Goal: Task Accomplishment & Management: Manage account settings

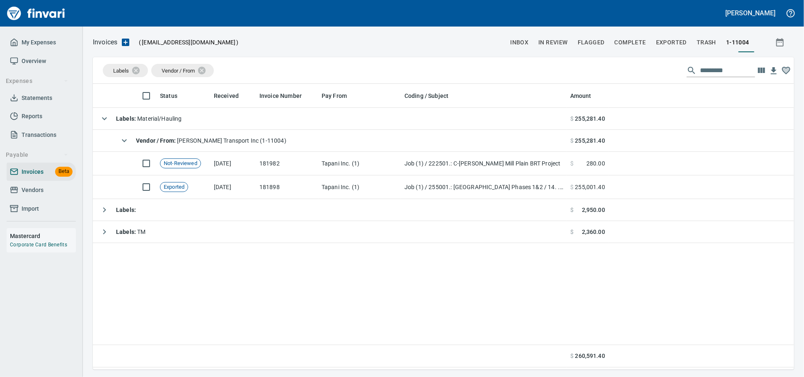
scroll to position [278, 692]
click at [31, 177] on span "Invoices" at bounding box center [33, 172] width 22 height 10
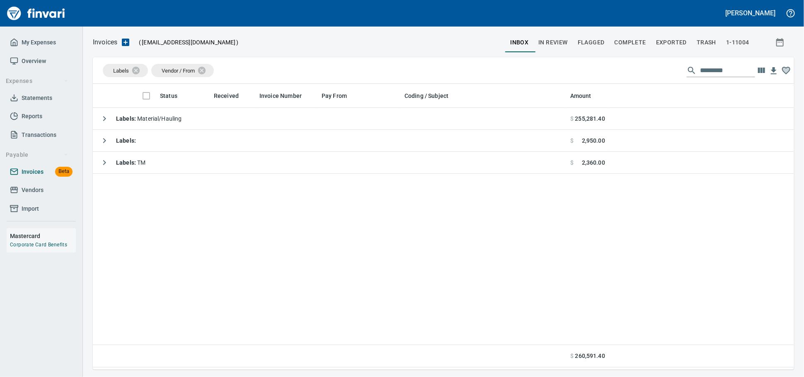
scroll to position [278, 694]
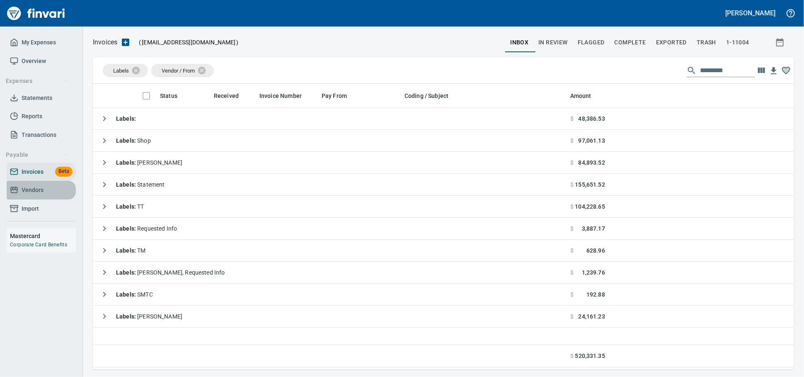
click at [41, 195] on span "Vendors" at bounding box center [33, 190] width 22 height 10
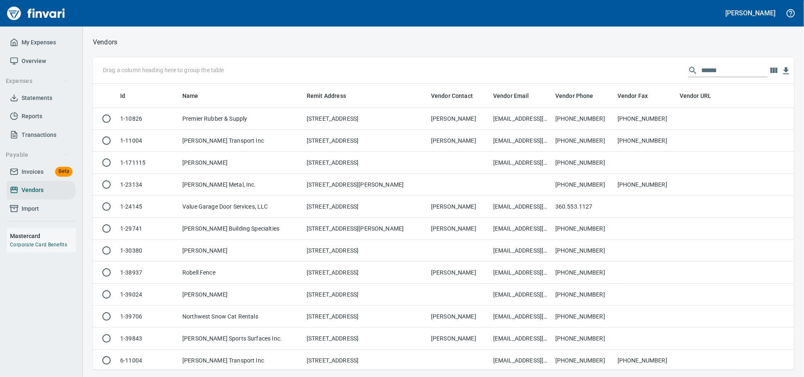
scroll to position [278, 687]
drag, startPoint x: 628, startPoint y: 66, endPoint x: 491, endPoint y: 65, distance: 136.8
click at [492, 65] on div "Drag a column heading here to group the table ******" at bounding box center [443, 70] width 701 height 27
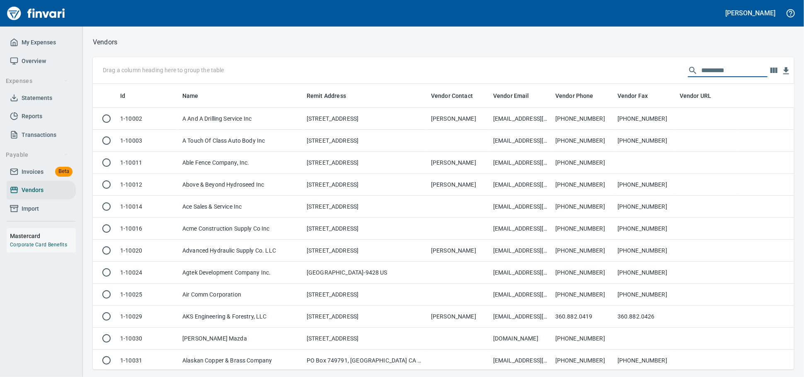
click at [36, 177] on span "Invoices" at bounding box center [33, 172] width 22 height 10
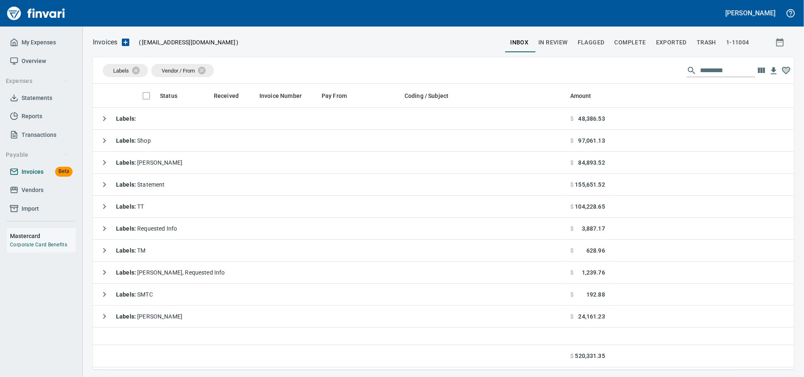
scroll to position [278, 694]
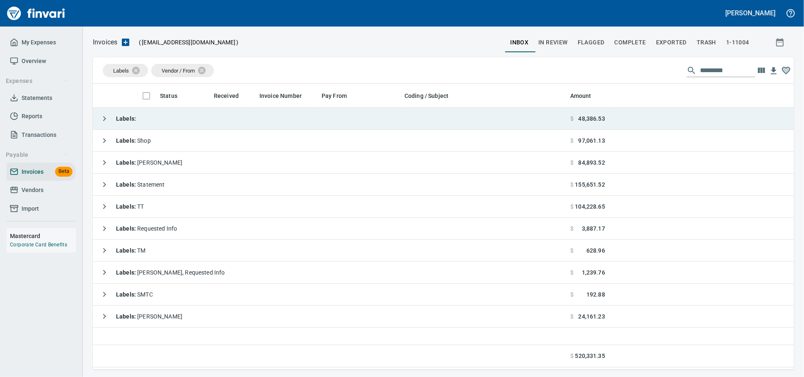
click at [192, 115] on td "Labels :" at bounding box center [330, 119] width 474 height 22
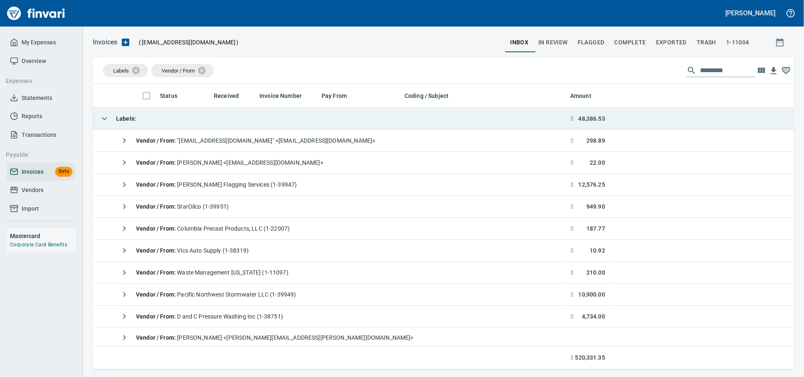
scroll to position [278, 687]
click at [193, 115] on td "Labels :" at bounding box center [330, 119] width 474 height 22
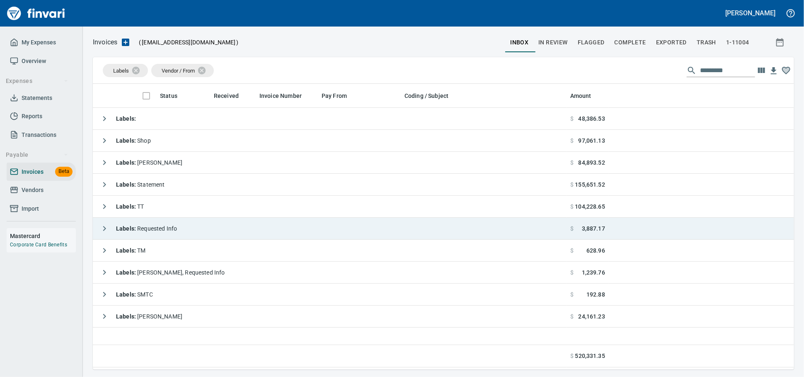
scroll to position [278, 694]
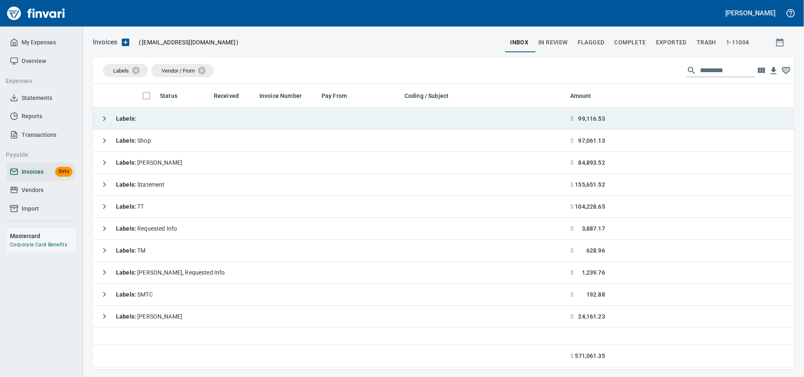
click at [182, 123] on td "Labels :" at bounding box center [330, 119] width 474 height 22
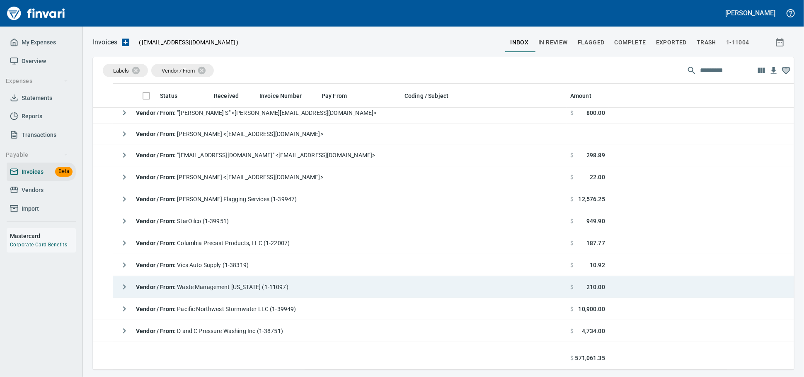
scroll to position [0, 0]
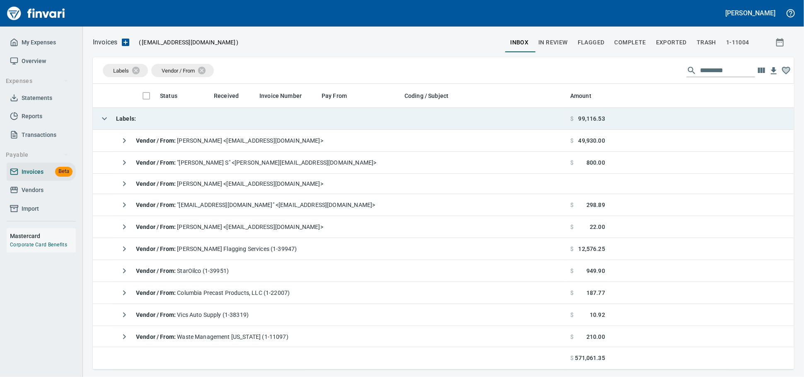
click at [192, 119] on td "Labels :" at bounding box center [330, 119] width 474 height 22
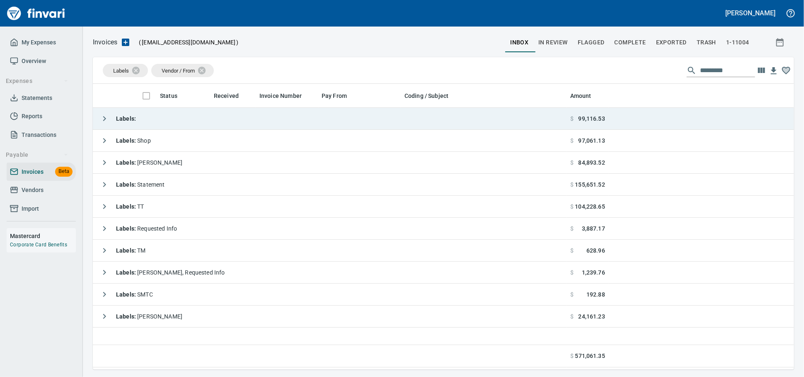
scroll to position [278, 694]
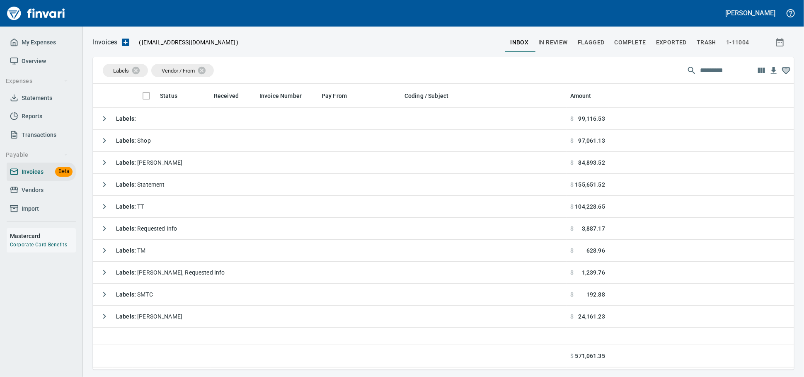
click at [34, 195] on span "Vendors" at bounding box center [33, 190] width 22 height 10
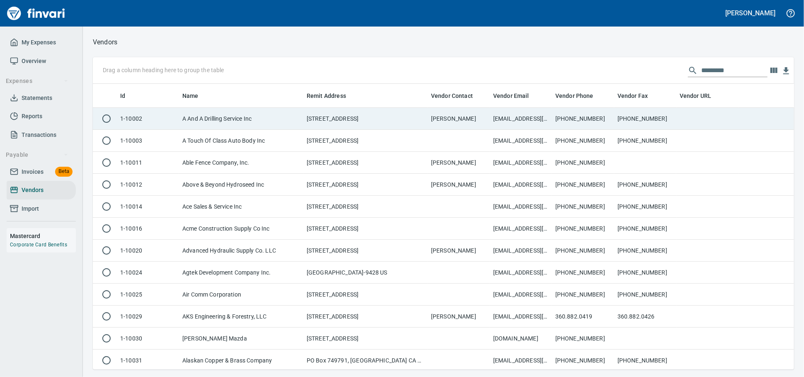
scroll to position [278, 687]
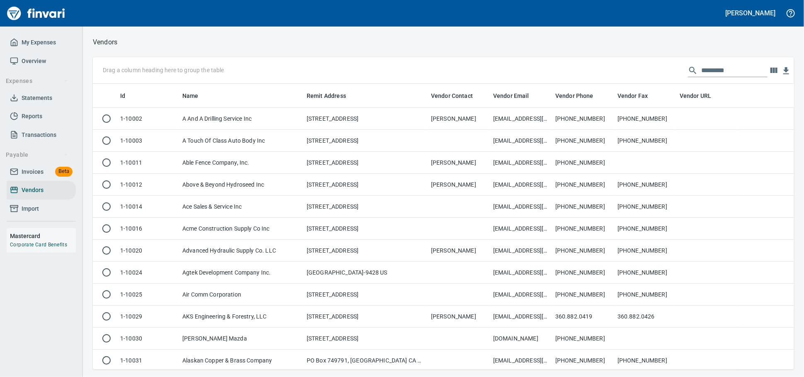
click at [705, 70] on input "text" at bounding box center [734, 70] width 66 height 13
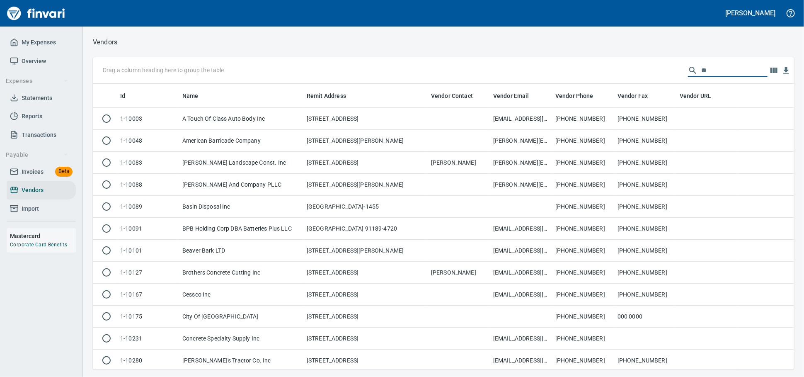
type input "*"
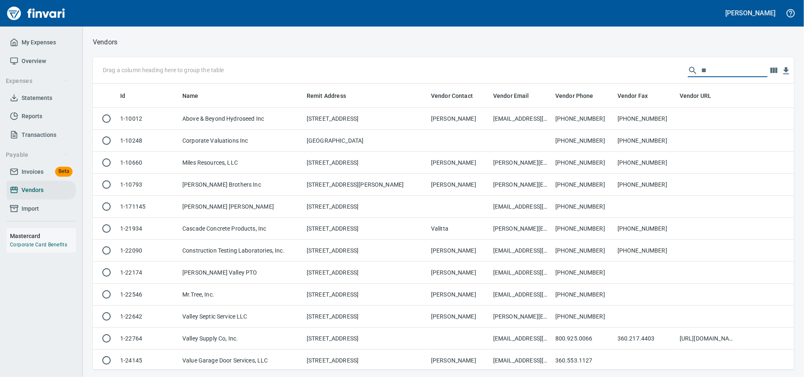
type input "*"
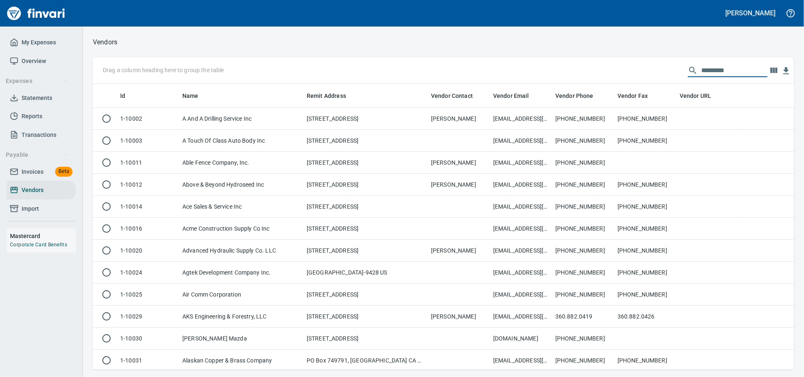
click at [42, 177] on span "Invoices" at bounding box center [33, 172] width 22 height 10
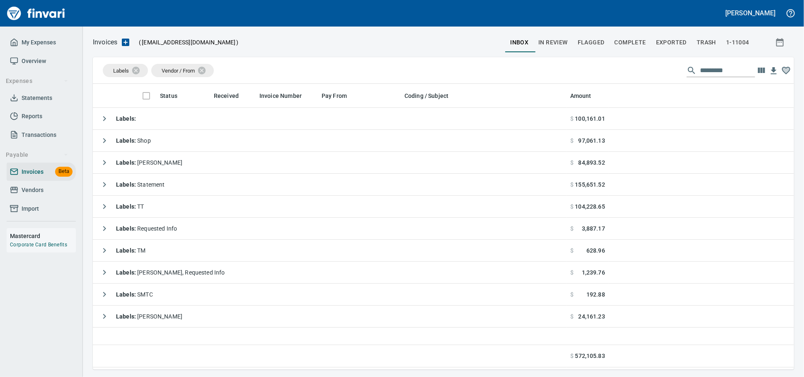
scroll to position [278, 694]
click at [130, 42] on icon "button" at bounding box center [126, 42] width 10 height 10
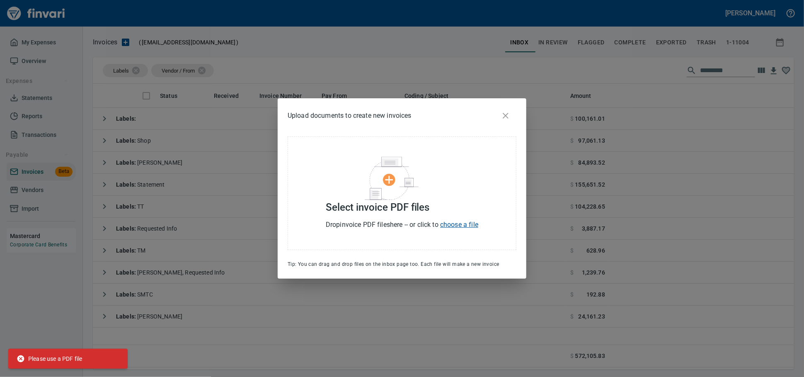
click at [507, 111] on icon "close" at bounding box center [506, 116] width 10 height 10
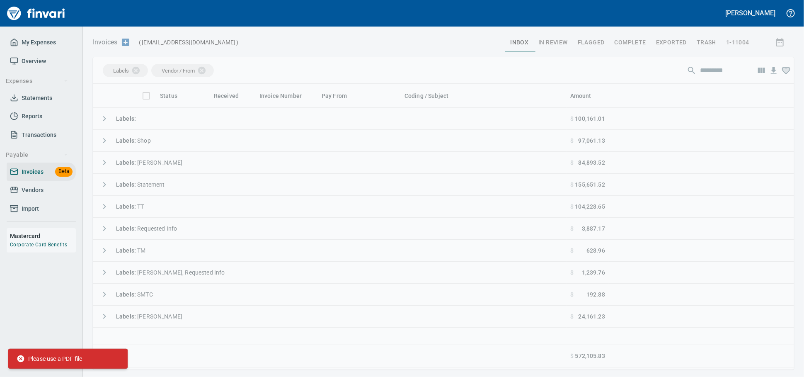
click at [128, 42] on icon "button" at bounding box center [125, 42] width 7 height 7
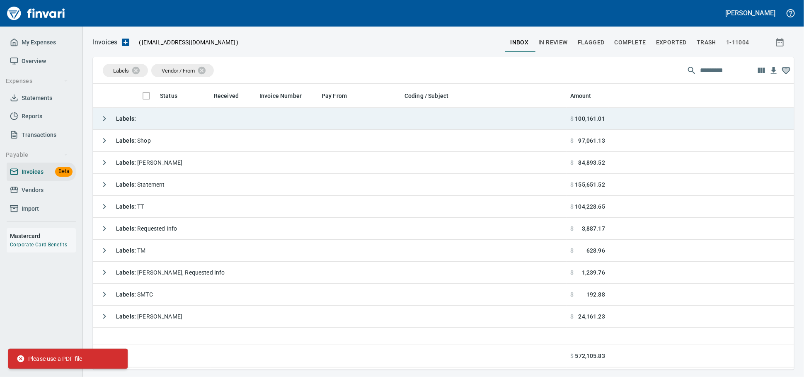
click at [257, 119] on td "Labels :" at bounding box center [330, 119] width 474 height 22
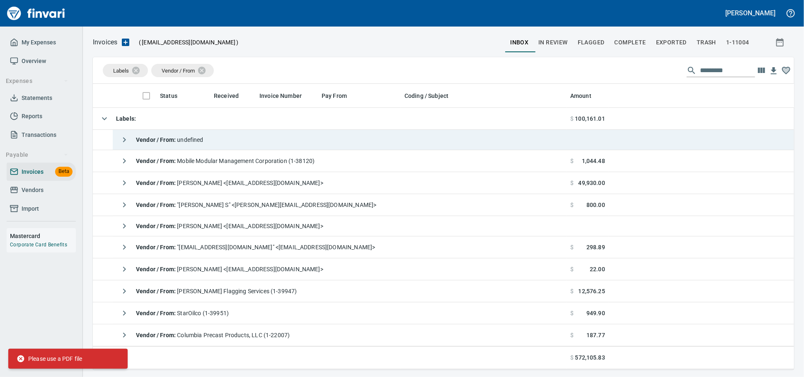
scroll to position [278, 687]
click at [262, 150] on td "Vendor / From : undefined" at bounding box center [340, 140] width 454 height 20
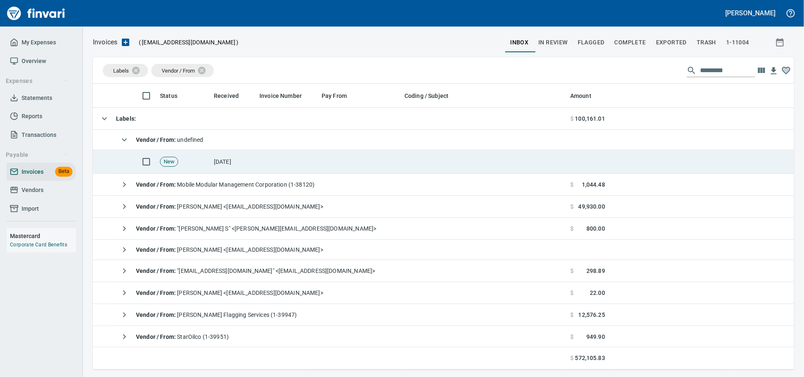
click at [469, 169] on td at bounding box center [484, 162] width 166 height 24
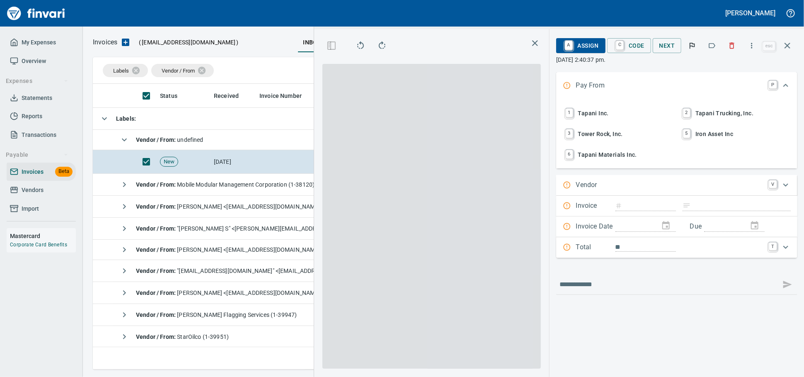
scroll to position [271, 480]
click at [587, 116] on span "1 Tapani Inc." at bounding box center [618, 113] width 109 height 14
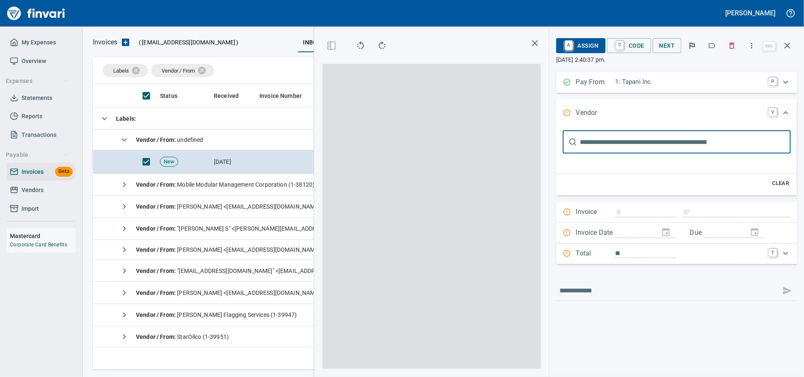
scroll to position [0, 0]
type input "******"
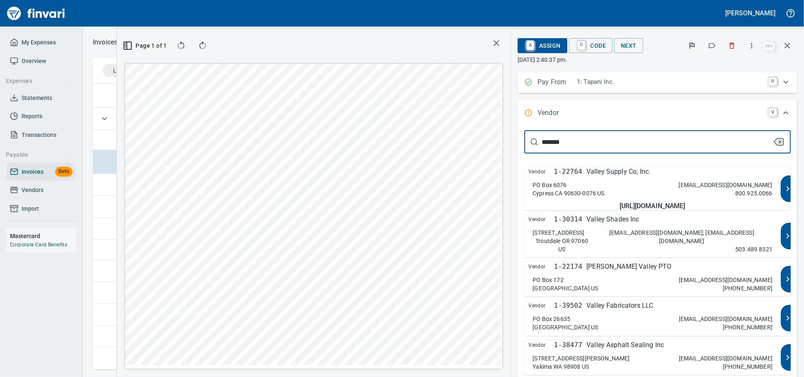
type input "*****"
type input "**********"
type input "******"
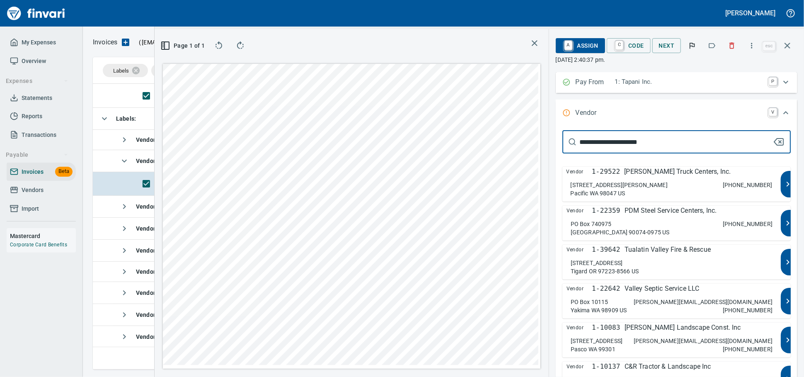
type input "**********"
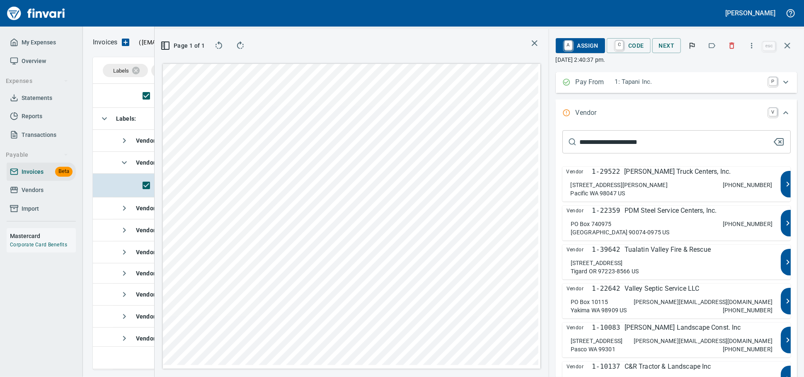
scroll to position [271, 480]
click at [787, 42] on icon "button" at bounding box center [788, 46] width 10 height 10
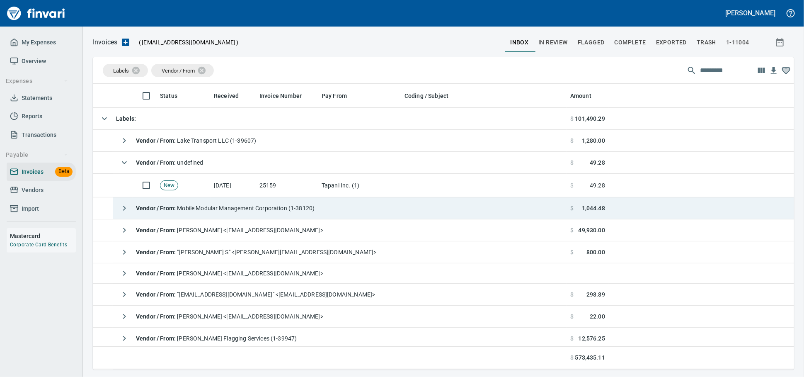
scroll to position [1, 1]
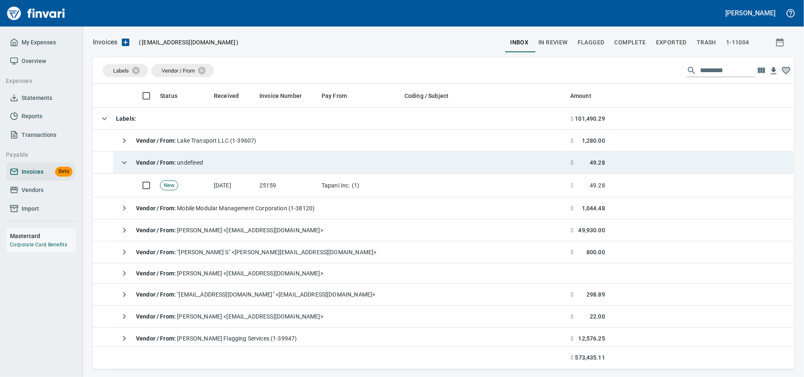
click at [204, 166] on span "Vendor / From : undefined" at bounding box center [170, 162] width 68 height 7
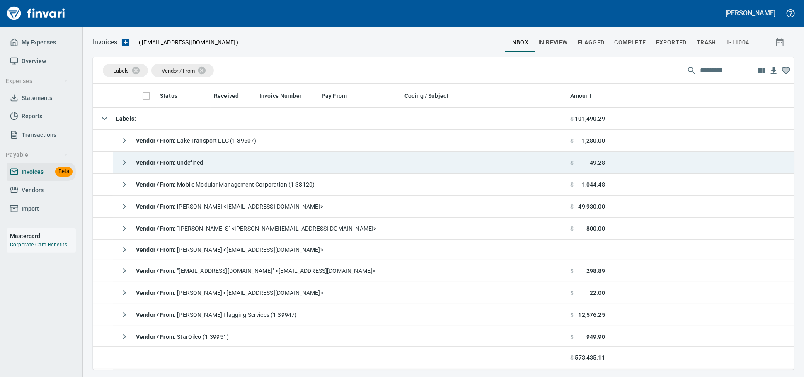
click at [218, 159] on td "Vendor / From : undefined" at bounding box center [340, 163] width 454 height 22
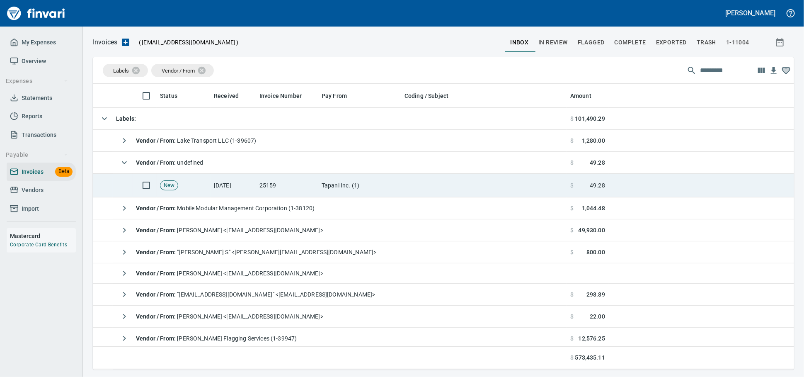
click at [235, 183] on td "[DATE]" at bounding box center [234, 186] width 46 height 24
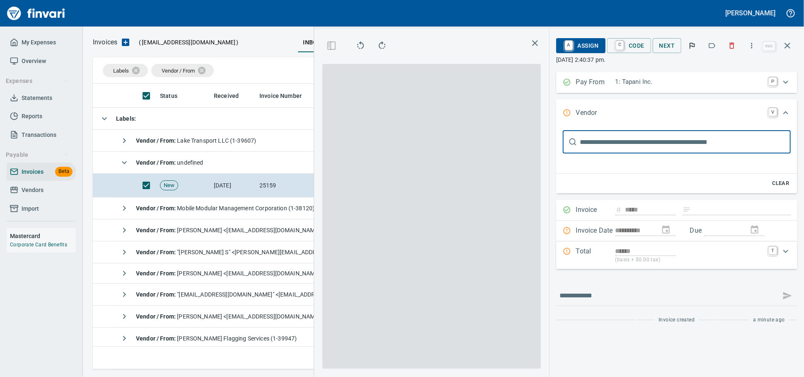
click at [729, 48] on icon "button" at bounding box center [732, 45] width 8 height 8
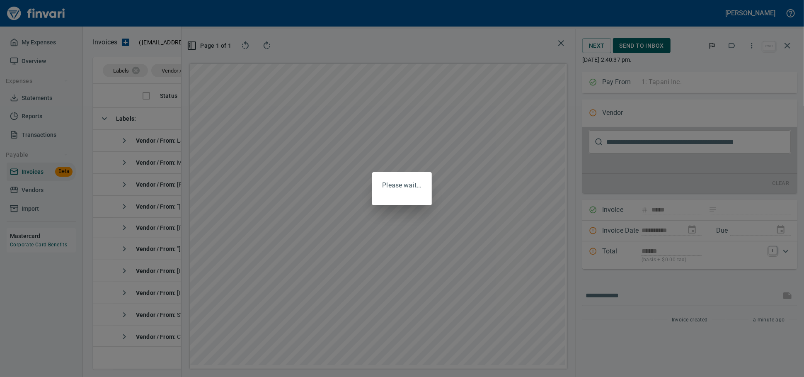
scroll to position [271, 480]
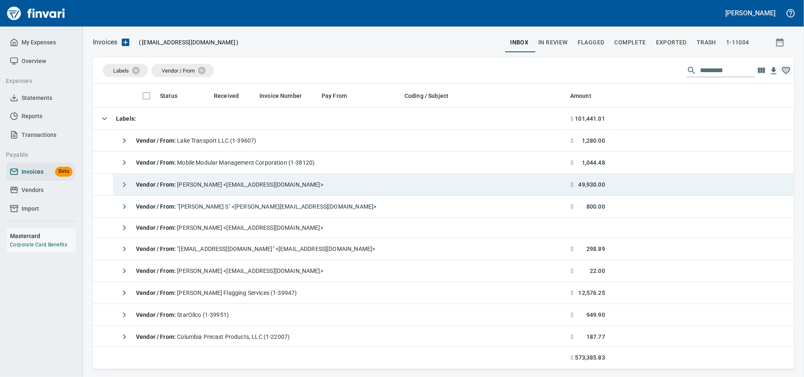
scroll to position [278, 686]
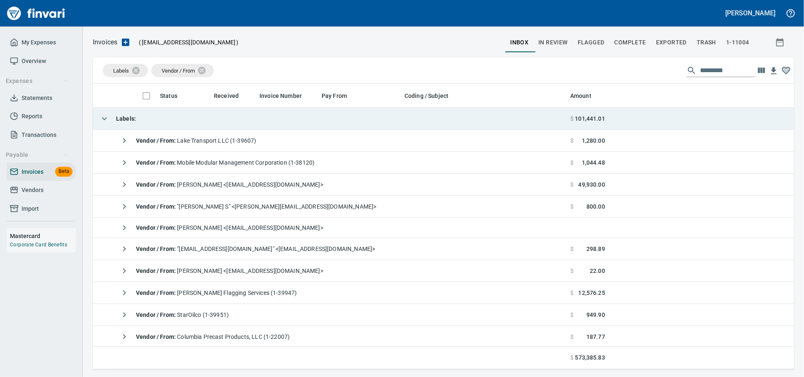
click at [183, 125] on td "Labels :" at bounding box center [330, 119] width 474 height 22
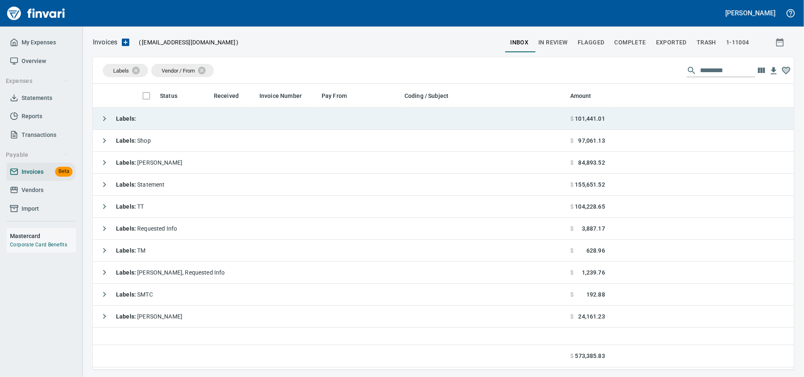
scroll to position [278, 694]
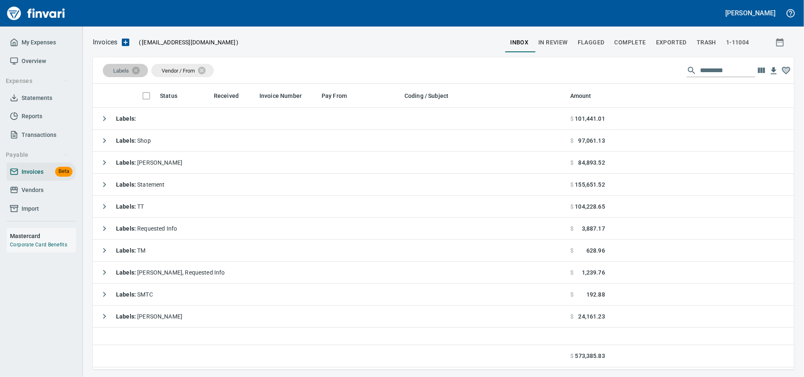
click at [131, 122] on strong "Labels :" at bounding box center [126, 118] width 20 height 7
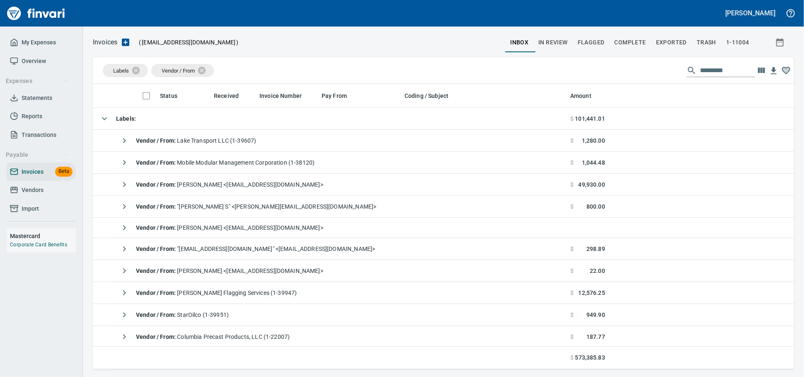
scroll to position [278, 687]
click at [129, 41] on icon "button" at bounding box center [125, 42] width 7 height 7
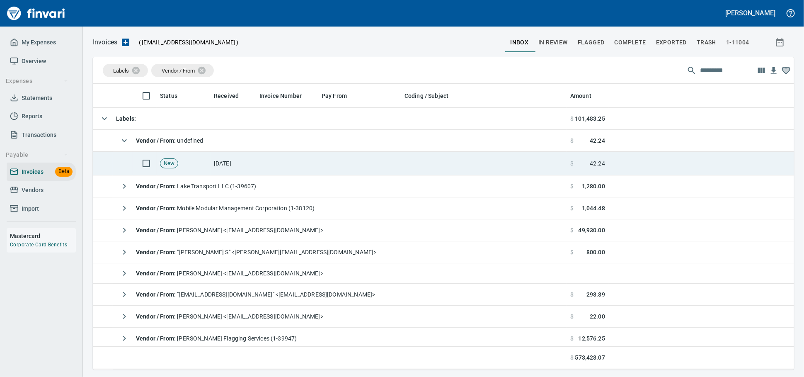
click at [268, 165] on td at bounding box center [287, 164] width 62 height 24
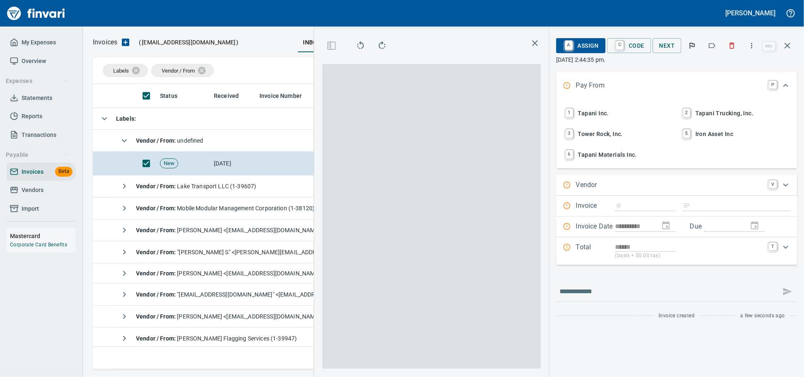
scroll to position [271, 480]
click at [582, 116] on span "1 Tapani Inc." at bounding box center [618, 113] width 109 height 14
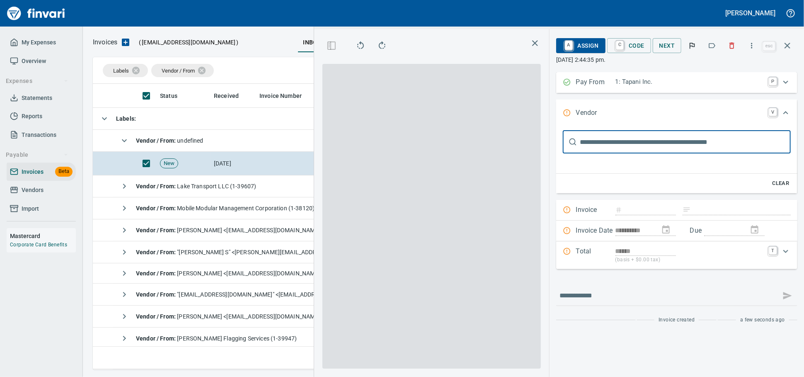
scroll to position [0, 0]
click at [587, 149] on input "text" at bounding box center [685, 141] width 211 height 23
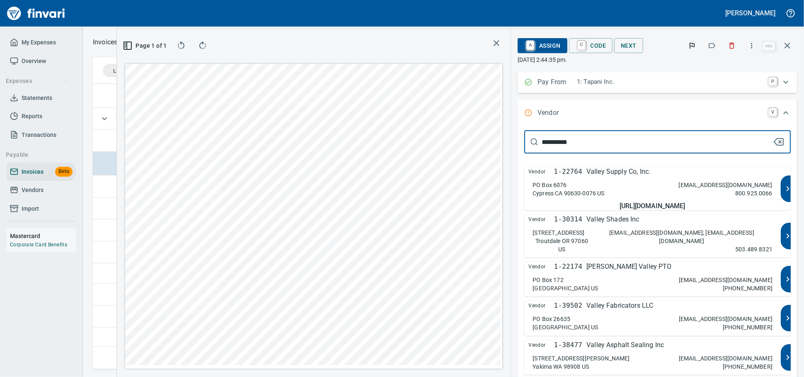
type input "**********"
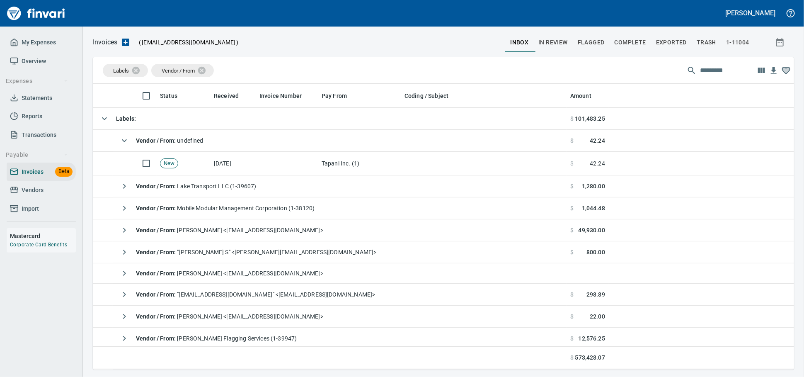
scroll to position [278, 686]
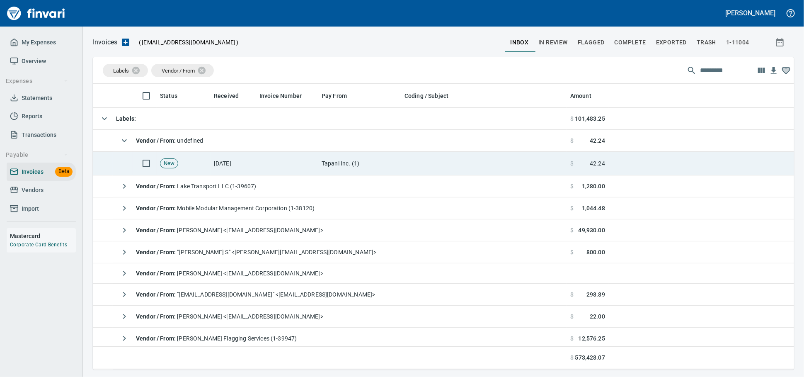
click at [246, 160] on td "[DATE]" at bounding box center [234, 164] width 46 height 24
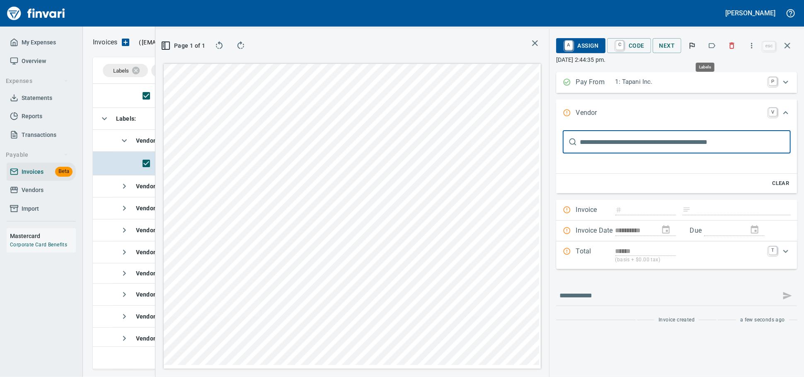
click at [709, 49] on icon "button" at bounding box center [712, 45] width 8 height 8
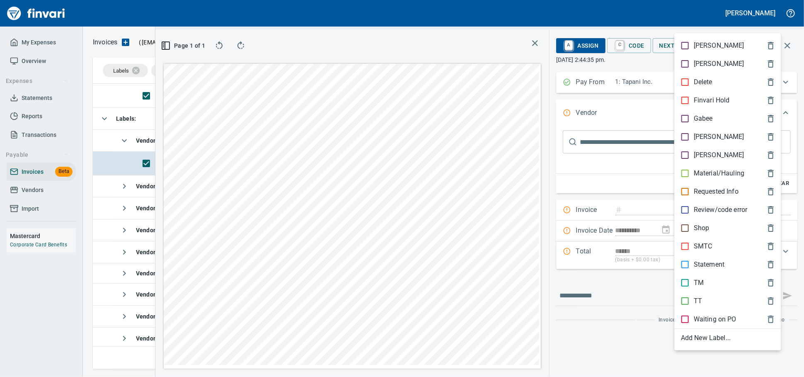
scroll to position [271, 480]
click at [696, 178] on p "Material/Hauling" at bounding box center [719, 173] width 51 height 10
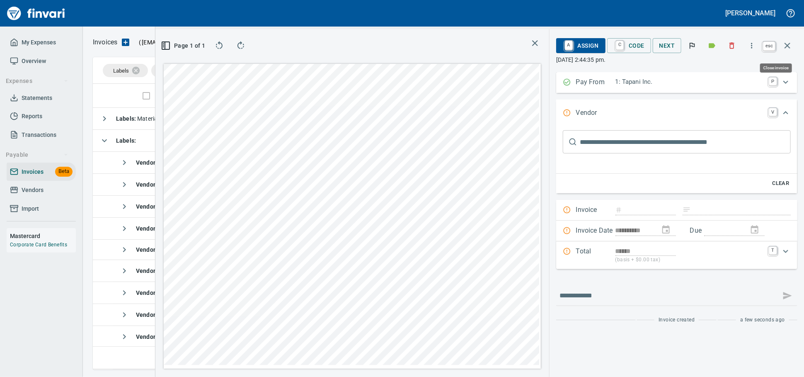
click at [786, 46] on icon "button" at bounding box center [788, 46] width 6 height 6
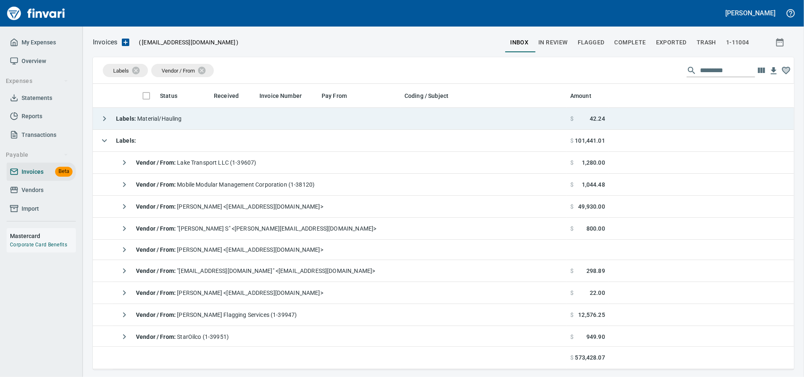
scroll to position [1, 1]
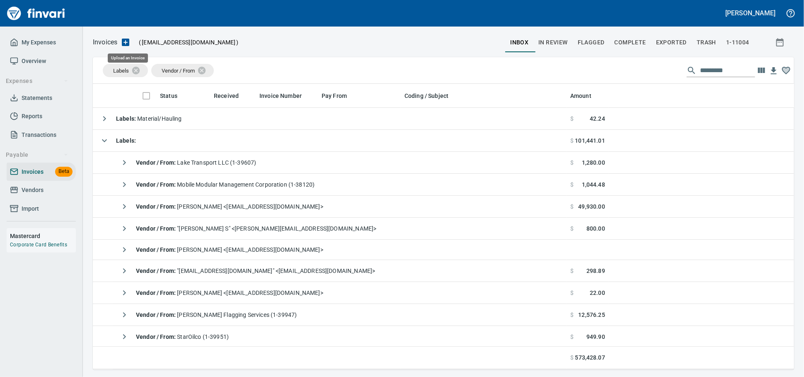
click at [129, 42] on icon "button" at bounding box center [126, 42] width 10 height 10
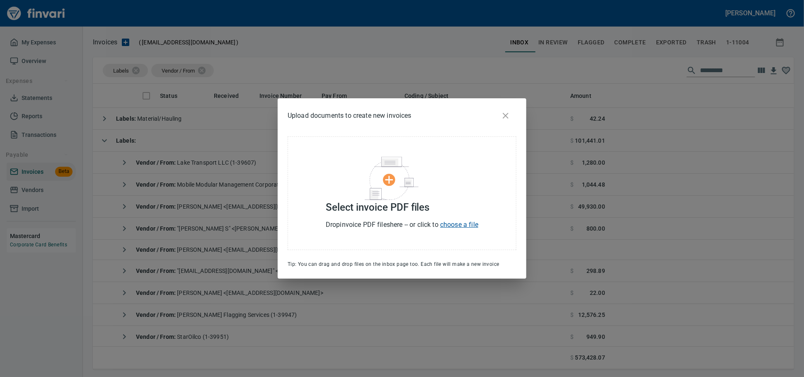
scroll to position [278, 687]
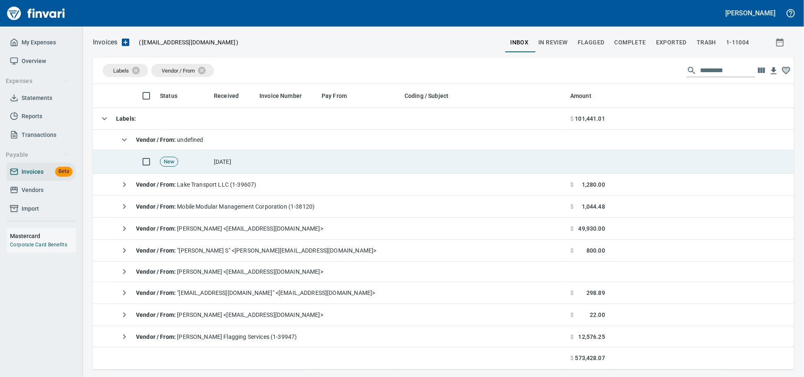
drag, startPoint x: 374, startPoint y: 162, endPoint x: 461, endPoint y: 160, distance: 86.7
click at [374, 162] on td at bounding box center [359, 162] width 83 height 24
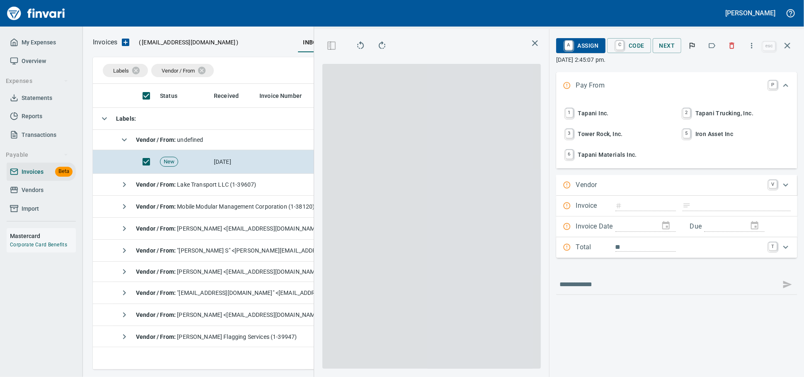
scroll to position [271, 480]
click at [709, 47] on icon "button" at bounding box center [712, 45] width 7 height 5
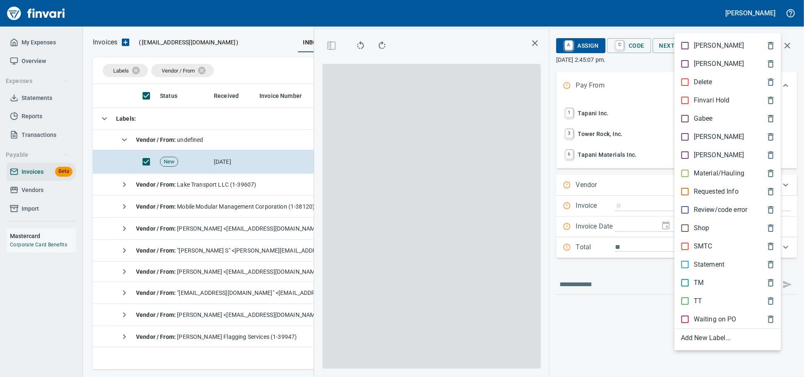
click at [699, 178] on p "Material/Hauling" at bounding box center [719, 173] width 51 height 10
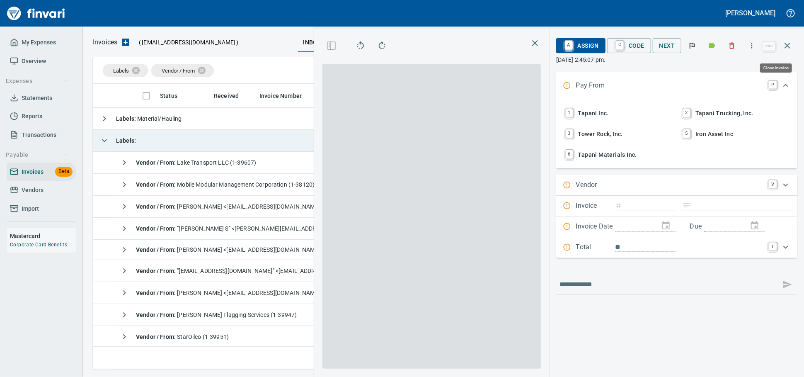
click at [783, 44] on icon "button" at bounding box center [788, 46] width 10 height 10
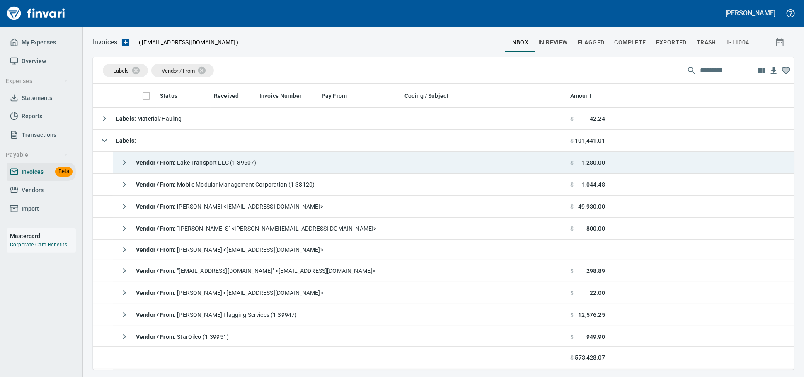
click at [177, 163] on strong "Vendor / From :" at bounding box center [156, 162] width 41 height 7
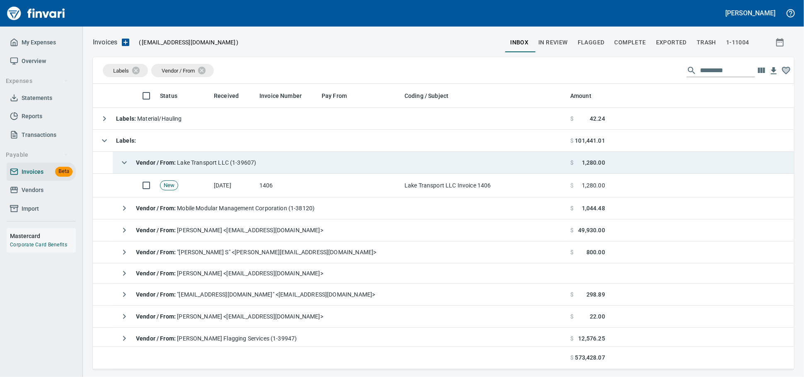
scroll to position [1, 1]
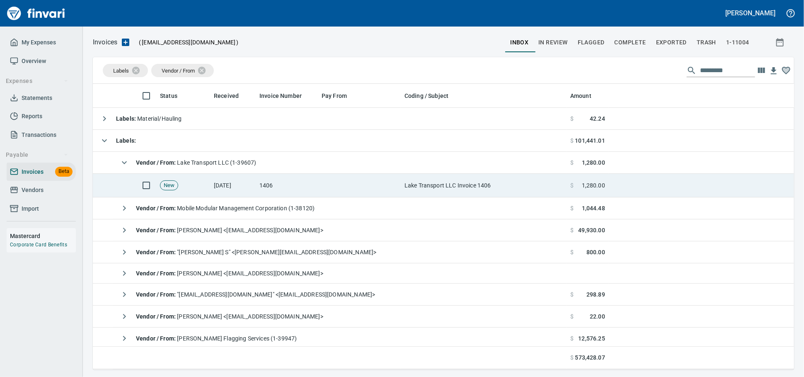
click at [404, 182] on td "Lake Transport LLC Invoice 1406" at bounding box center [484, 186] width 166 height 24
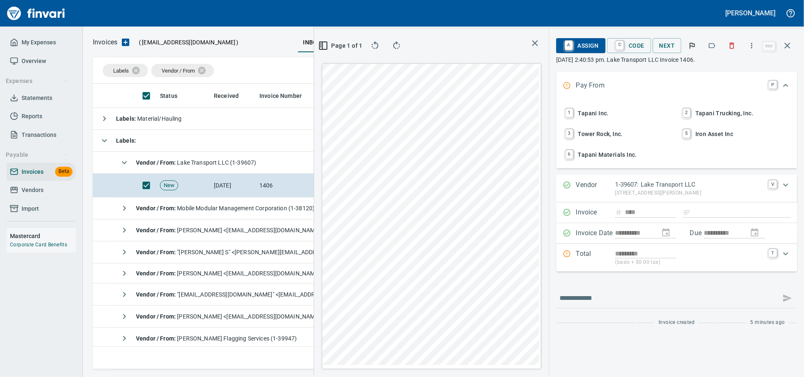
scroll to position [271, 480]
drag, startPoint x: 724, startPoint y: 45, endPoint x: 481, endPoint y: 3, distance: 246.5
click at [728, 45] on icon "button" at bounding box center [732, 45] width 8 height 8
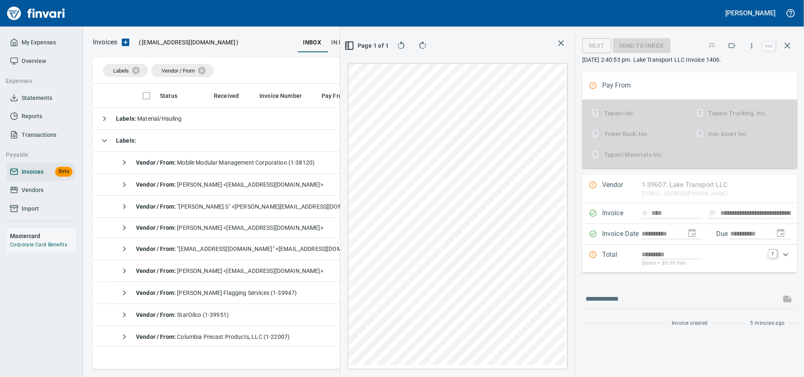
type input "**********"
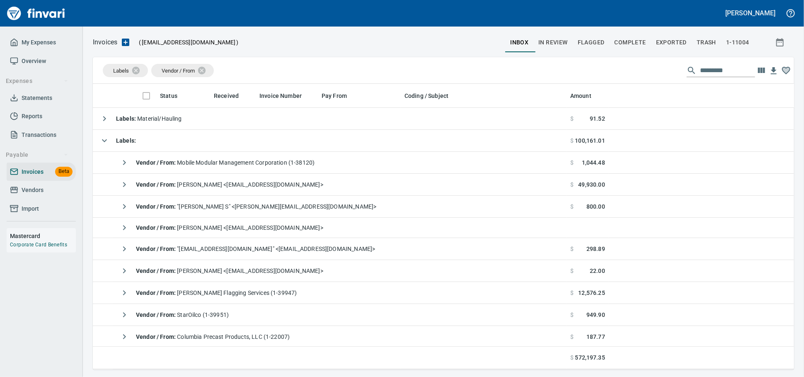
scroll to position [278, 687]
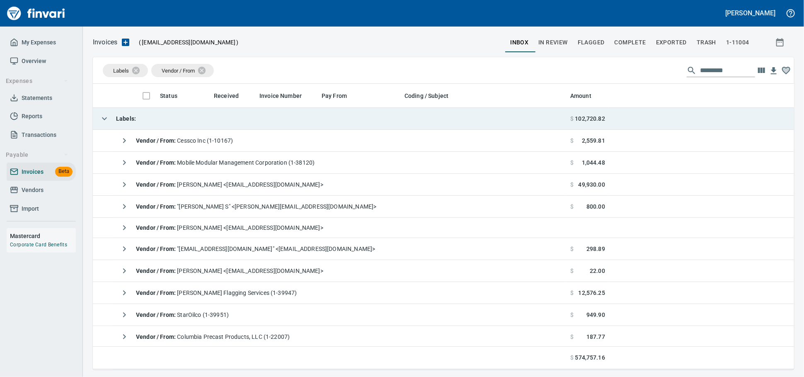
click at [180, 120] on td "Labels :" at bounding box center [330, 119] width 474 height 22
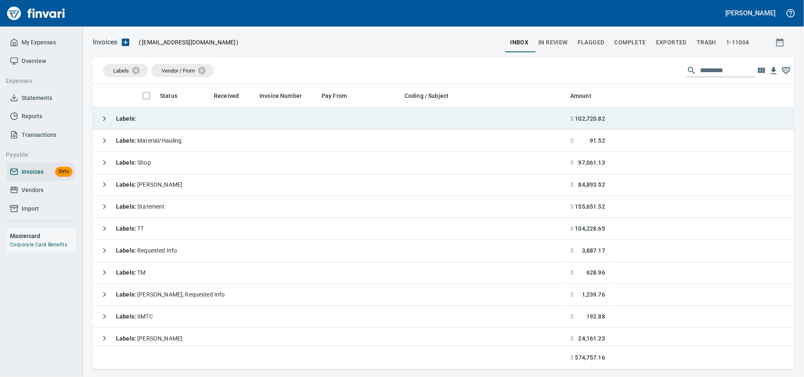
click at [130, 118] on strong "Labels :" at bounding box center [126, 118] width 20 height 7
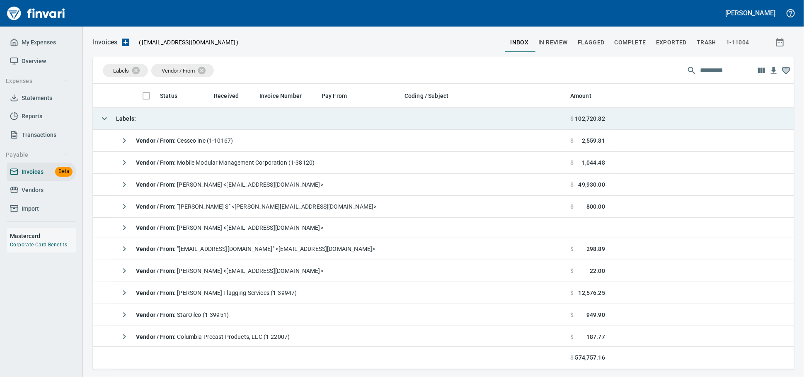
click at [131, 118] on strong "Labels :" at bounding box center [126, 118] width 20 height 7
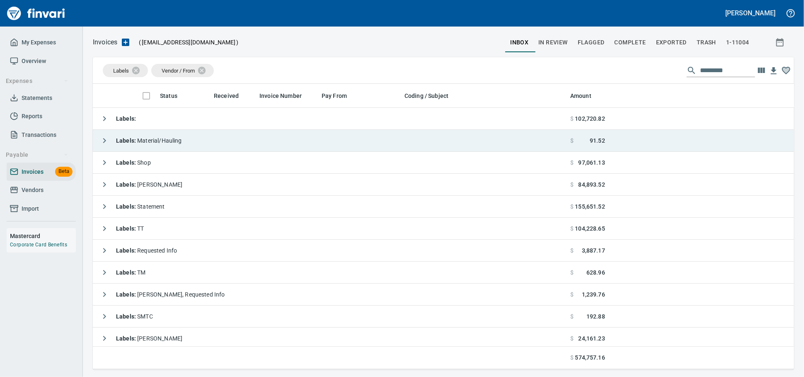
click at [171, 141] on span "Labels : Material/Hauling" at bounding box center [149, 140] width 66 height 7
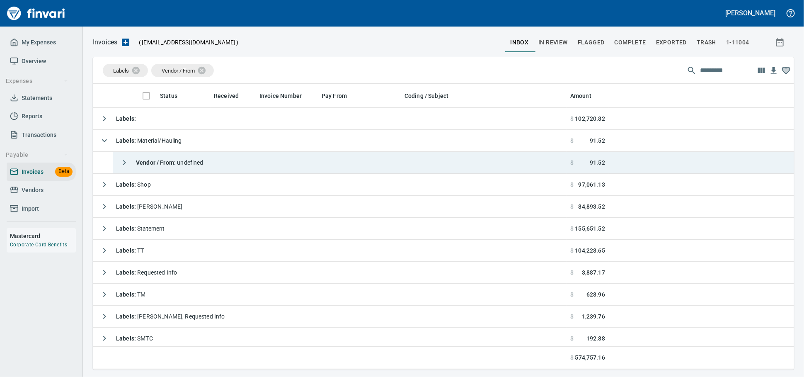
click at [176, 164] on strong "Vendor / From :" at bounding box center [156, 162] width 41 height 7
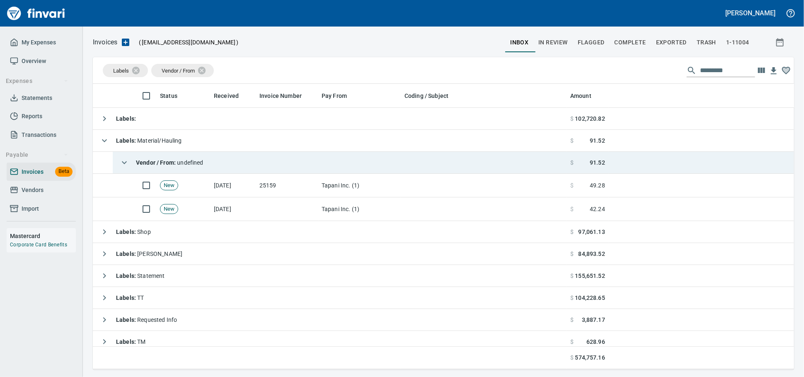
click at [174, 161] on strong "Vendor / From :" at bounding box center [156, 162] width 41 height 7
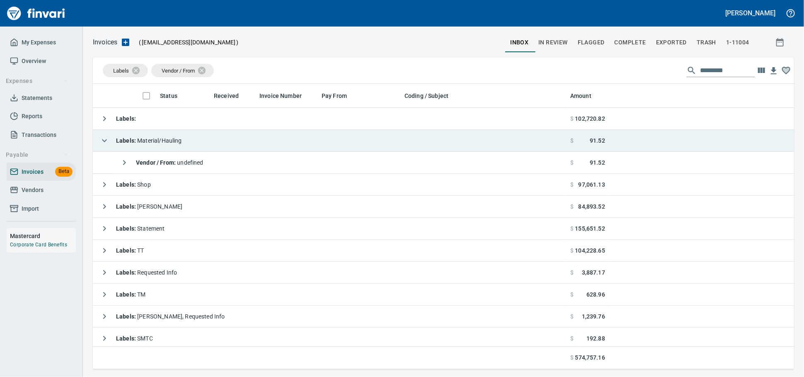
drag, startPoint x: 174, startPoint y: 144, endPoint x: 176, endPoint y: 138, distance: 5.8
click at [174, 143] on span "Labels : Material/Hauling" at bounding box center [149, 140] width 66 height 7
